Goal: Information Seeking & Learning: Find specific fact

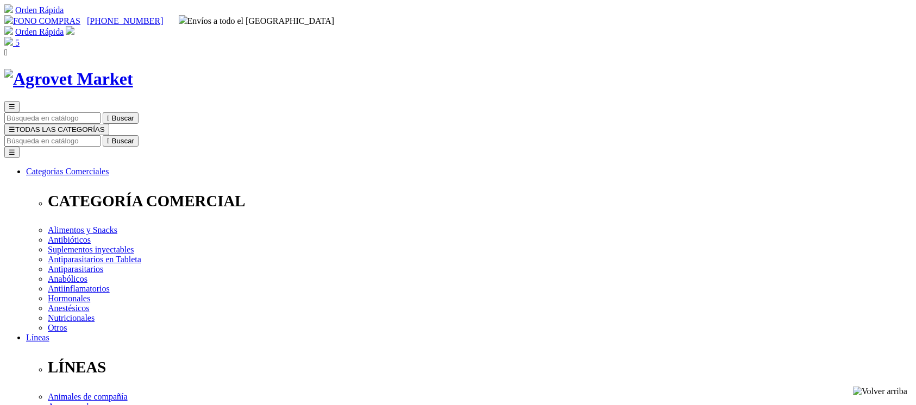
click at [100, 135] on input "Buscar" at bounding box center [52, 140] width 96 height 11
type input "quest"
click at [103, 135] on button " Buscar" at bounding box center [121, 140] width 36 height 11
click at [100, 135] on input "quest" at bounding box center [52, 140] width 96 height 11
drag, startPoint x: 624, startPoint y: 55, endPoint x: 690, endPoint y: 59, distance: 65.8
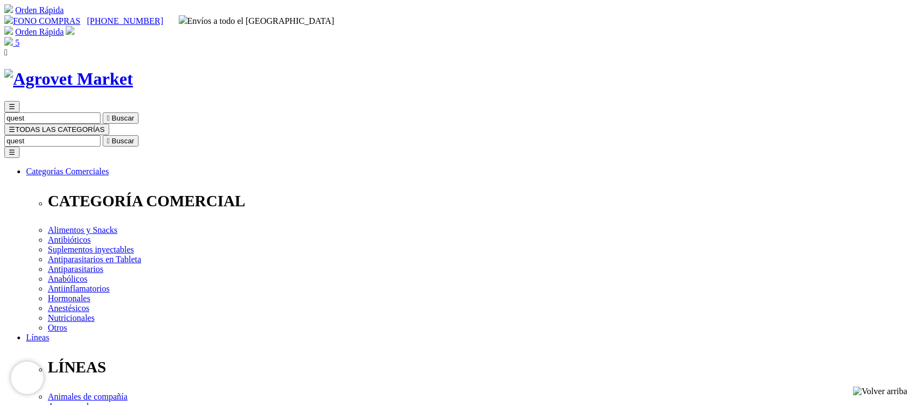
click at [690, 135] on form "quest  Buscar" at bounding box center [457, 140] width 907 height 11
click at [100, 135] on input "quest" at bounding box center [52, 140] width 96 height 11
type input "bactoquest"
click at [103, 135] on button " Buscar" at bounding box center [121, 140] width 36 height 11
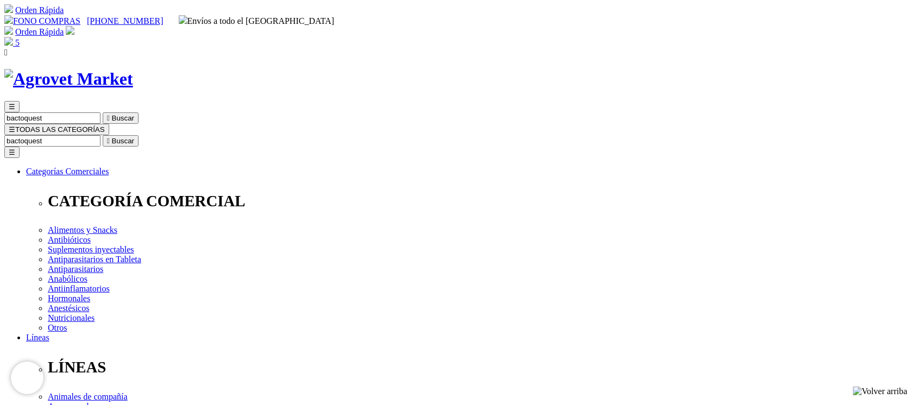
drag, startPoint x: 625, startPoint y: 55, endPoint x: 700, endPoint y: 59, distance: 75.6
type input "duraquest+"
click at [165, 135] on button " Buscar" at bounding box center [183, 140] width 36 height 11
click at [100, 135] on input "duraquest+" at bounding box center [52, 140] width 96 height 11
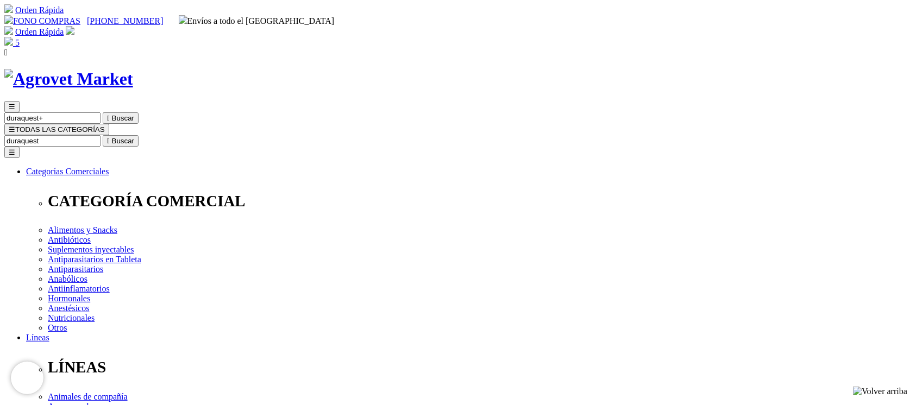
type input "duraquest"
click at [103, 135] on button " Buscar" at bounding box center [121, 140] width 36 height 11
click at [100, 135] on input "duraquest" at bounding box center [52, 140] width 96 height 11
drag, startPoint x: 650, startPoint y: 54, endPoint x: 625, endPoint y: 54, distance: 24.4
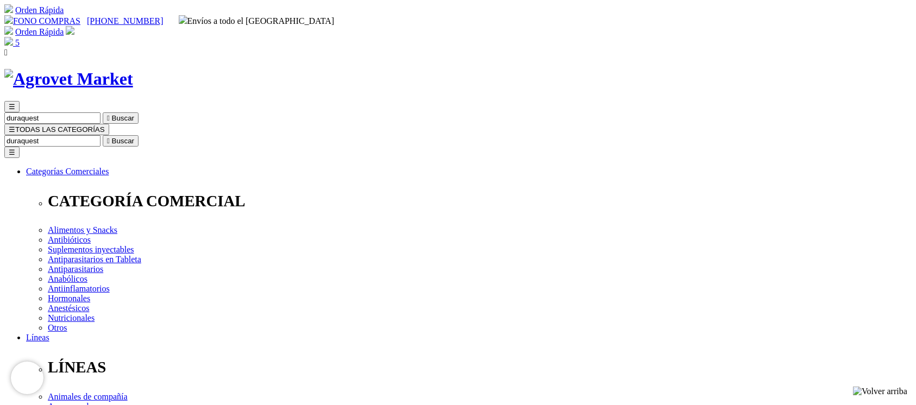
click at [100, 135] on input "duraquest" at bounding box center [52, 140] width 96 height 11
drag, startPoint x: 649, startPoint y: 55, endPoint x: 599, endPoint y: 59, distance: 49.6
click at [100, 135] on input "duraquest" at bounding box center [52, 140] width 96 height 11
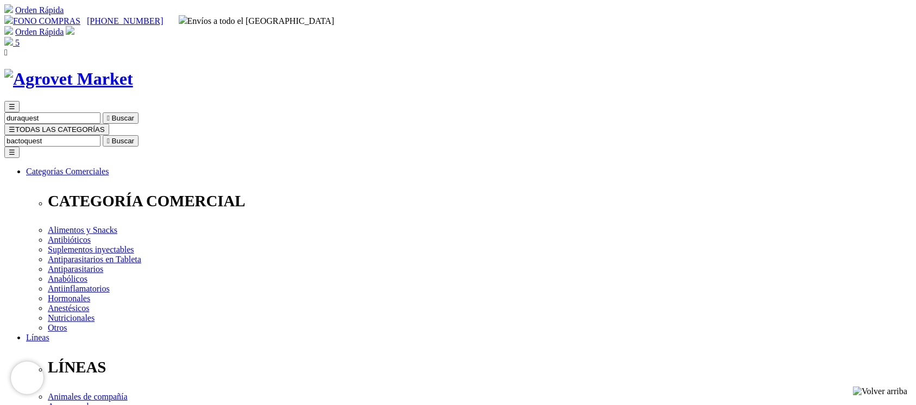
type input "bactoquest"
click at [103, 135] on button " Buscar" at bounding box center [121, 140] width 36 height 11
click at [100, 135] on input "bactoquest" at bounding box center [52, 140] width 96 height 11
drag, startPoint x: 649, startPoint y: 53, endPoint x: 605, endPoint y: 58, distance: 43.8
click at [100, 135] on input "bactoquest" at bounding box center [52, 140] width 96 height 11
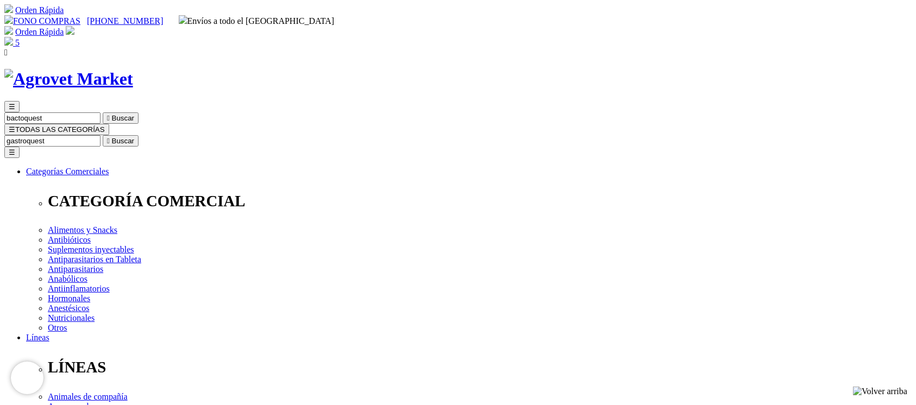
type input "gastroquest"
click at [103, 135] on button " Buscar" at bounding box center [121, 140] width 36 height 11
drag, startPoint x: 650, startPoint y: 55, endPoint x: 611, endPoint y: 60, distance: 39.5
click at [100, 135] on input "gastroquest" at bounding box center [52, 140] width 96 height 11
type input "butaquest"
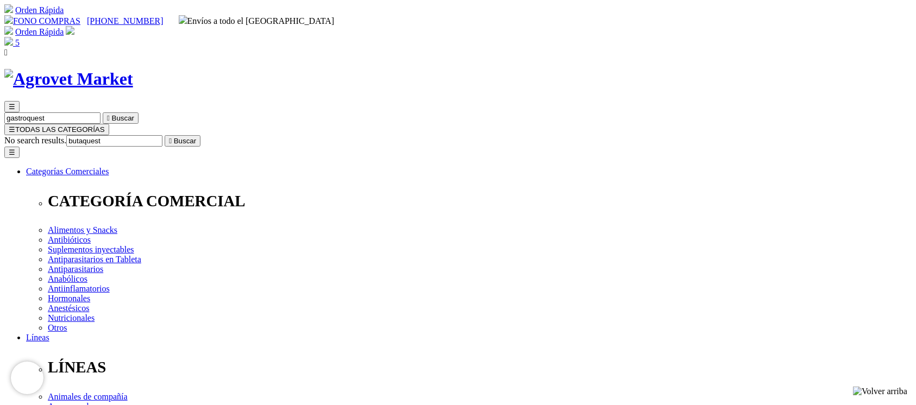
click at [165, 135] on button " Buscar" at bounding box center [183, 140] width 36 height 11
drag, startPoint x: 650, startPoint y: 57, endPoint x: 586, endPoint y: 67, distance: 64.4
type input "powerquest"
click at [165, 135] on button " Buscar" at bounding box center [183, 140] width 36 height 11
